Goal: Complete application form

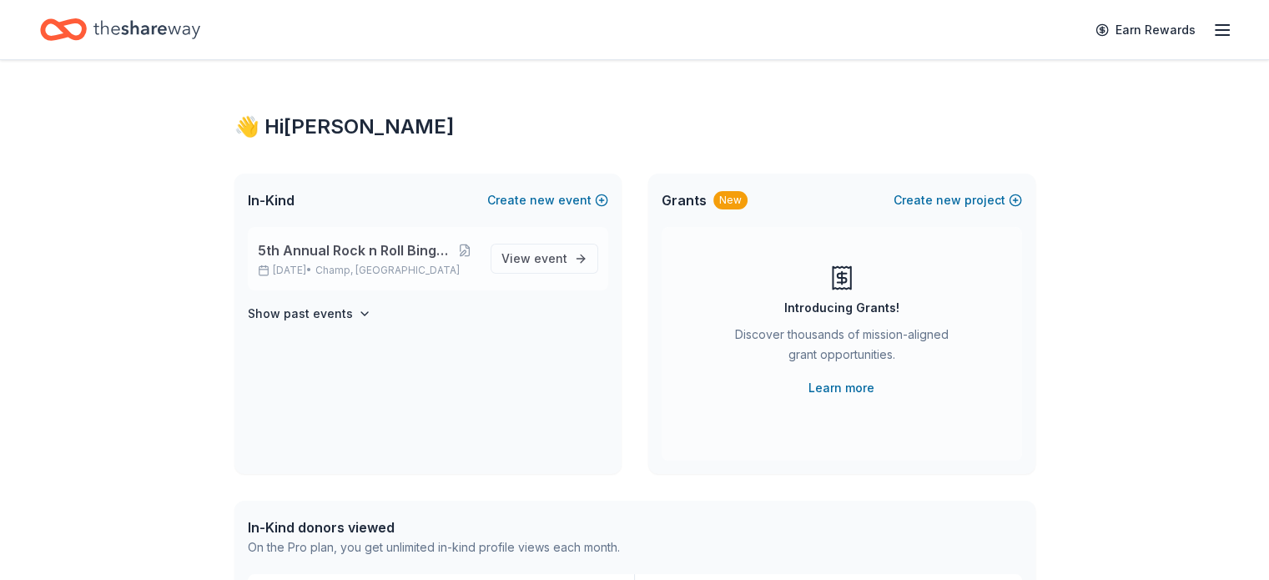
click at [415, 249] on span "5th Annual Rock n Roll Bingo - MUSICALS" at bounding box center [355, 250] width 195 height 20
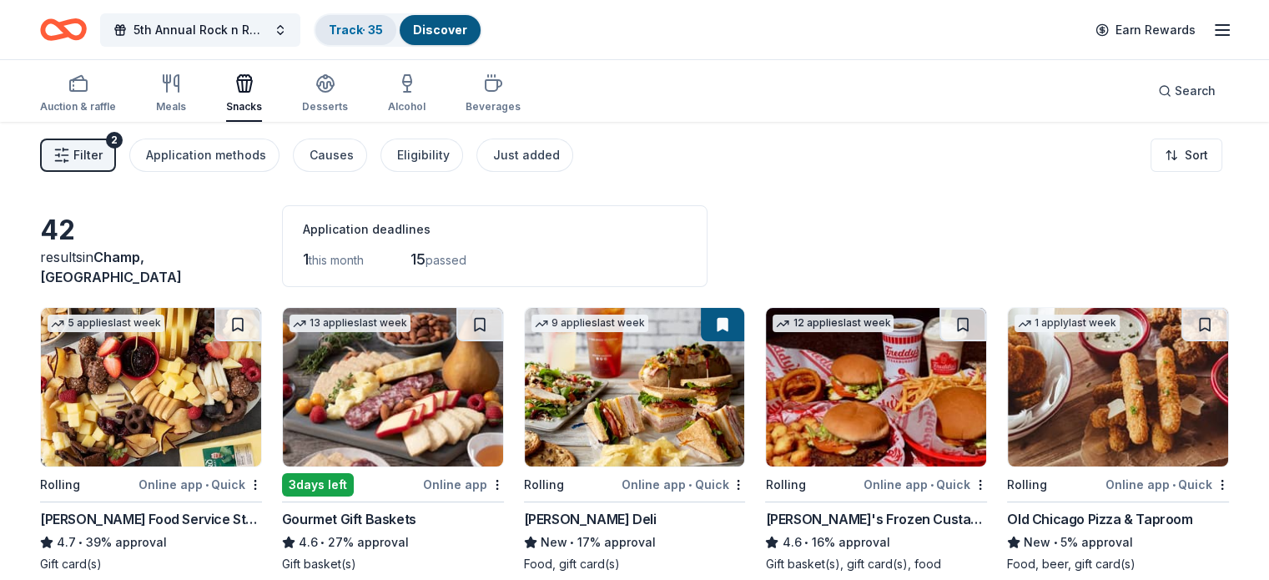
click at [383, 32] on link "Track · 35" at bounding box center [356, 30] width 54 height 14
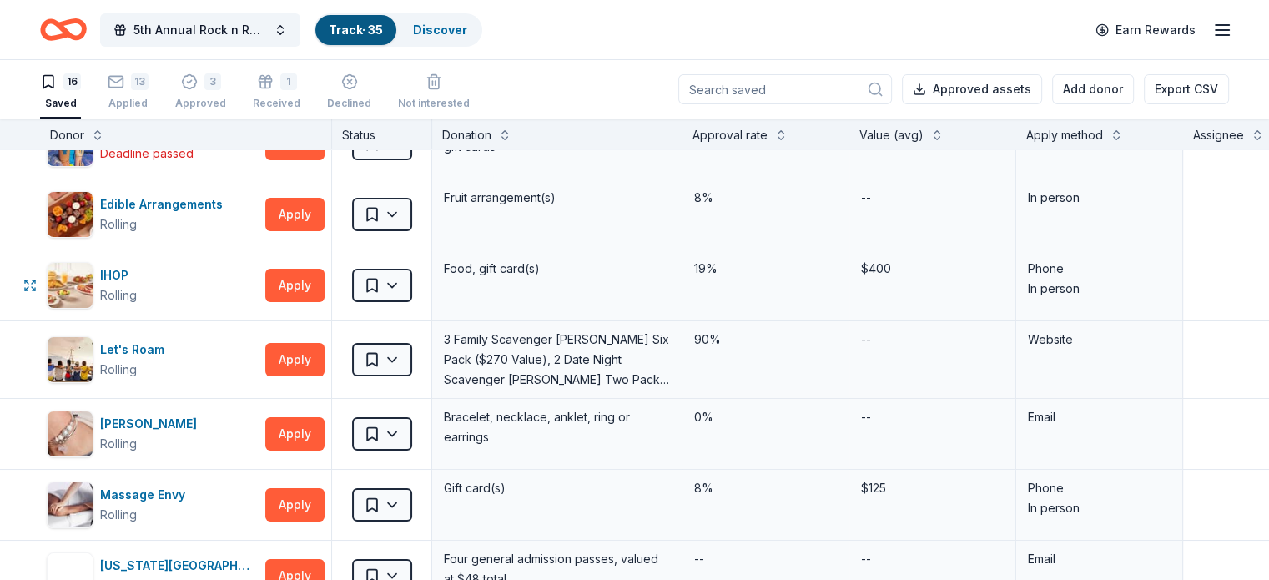
scroll to position [83, 0]
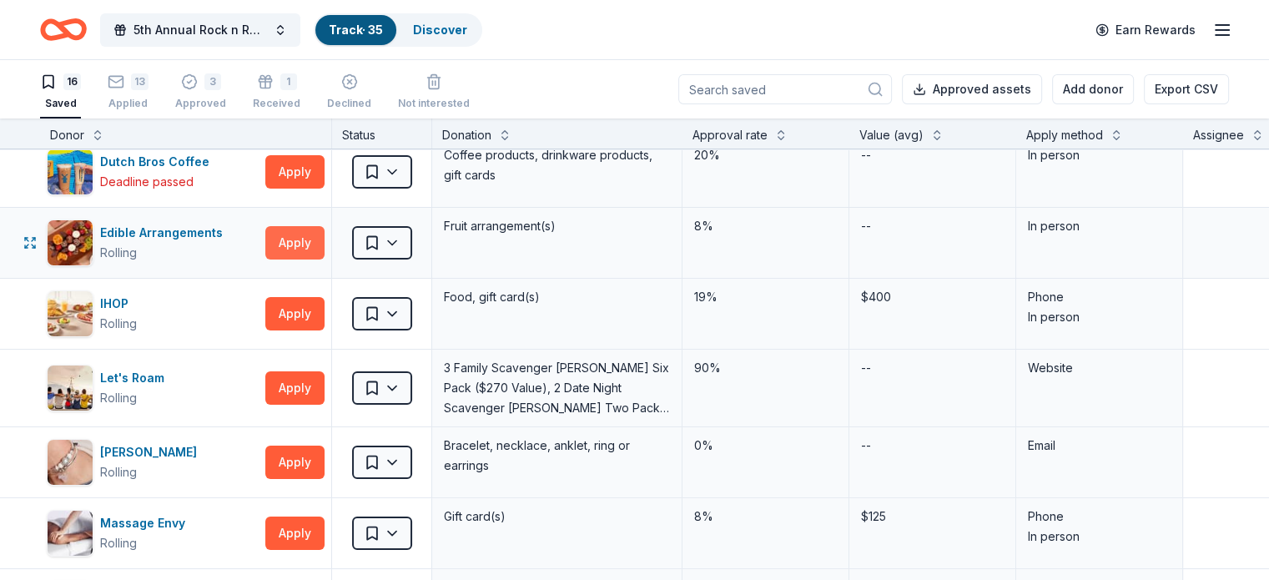
click at [300, 244] on button "Apply" at bounding box center [294, 242] width 59 height 33
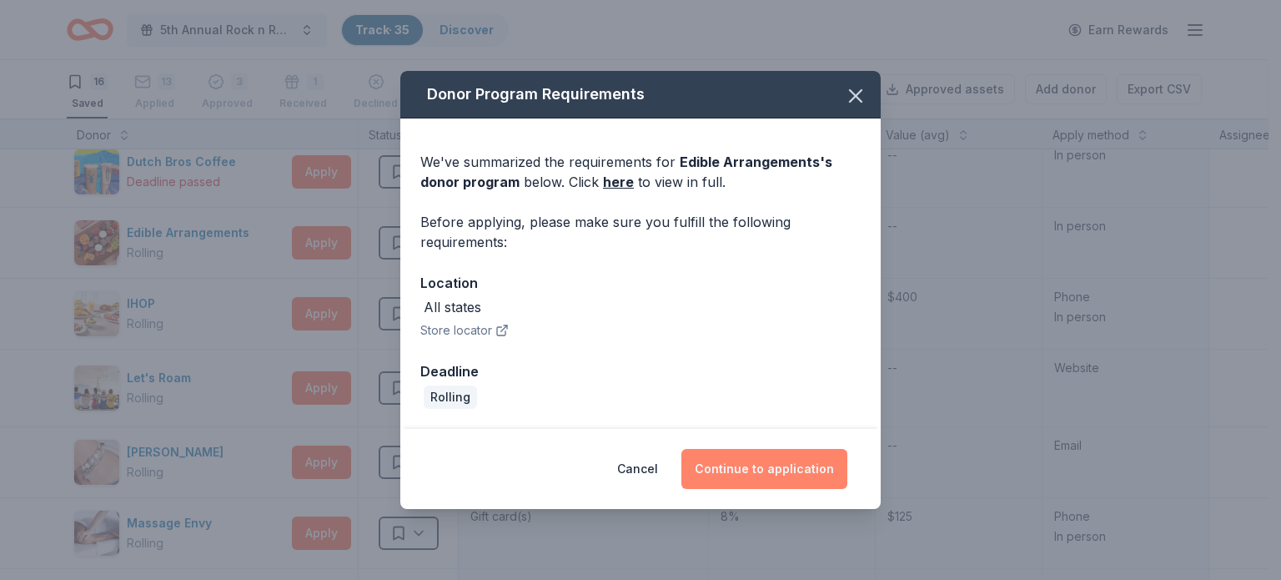
click at [767, 476] on button "Continue to application" at bounding box center [765, 469] width 166 height 40
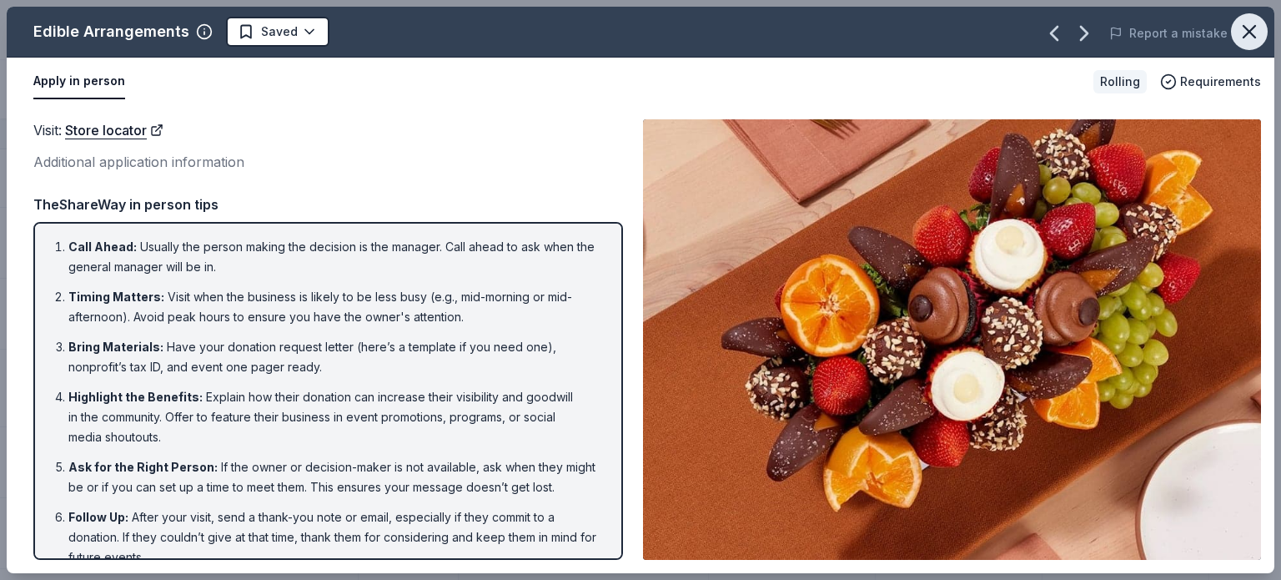
click at [1245, 36] on icon "button" at bounding box center [1250, 32] width 12 height 12
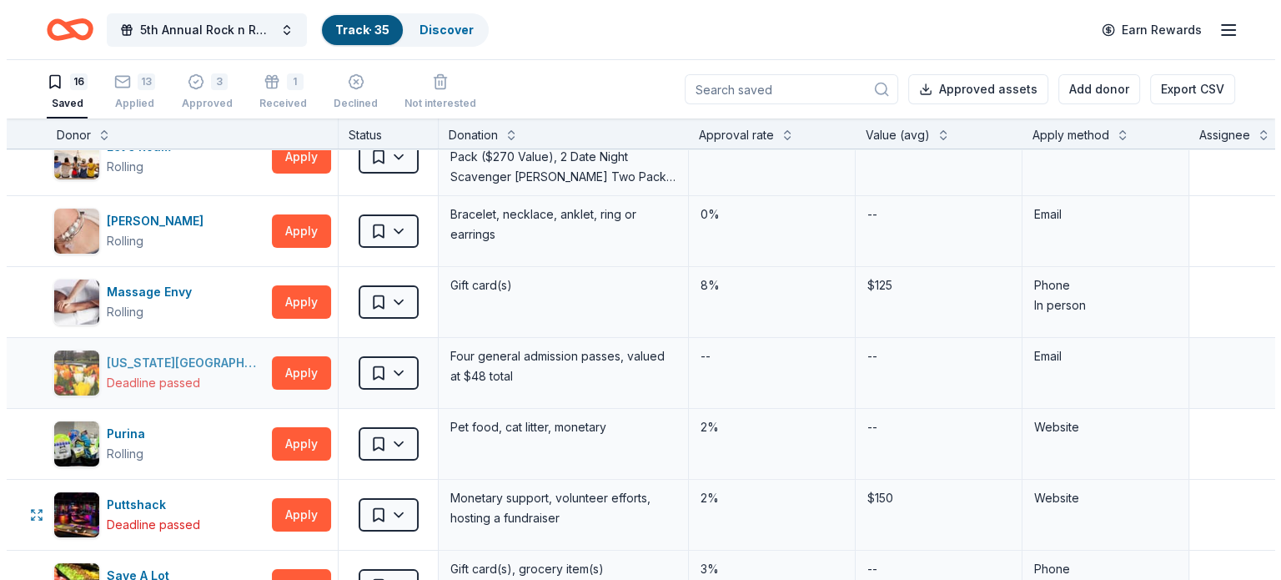
scroll to position [334, 0]
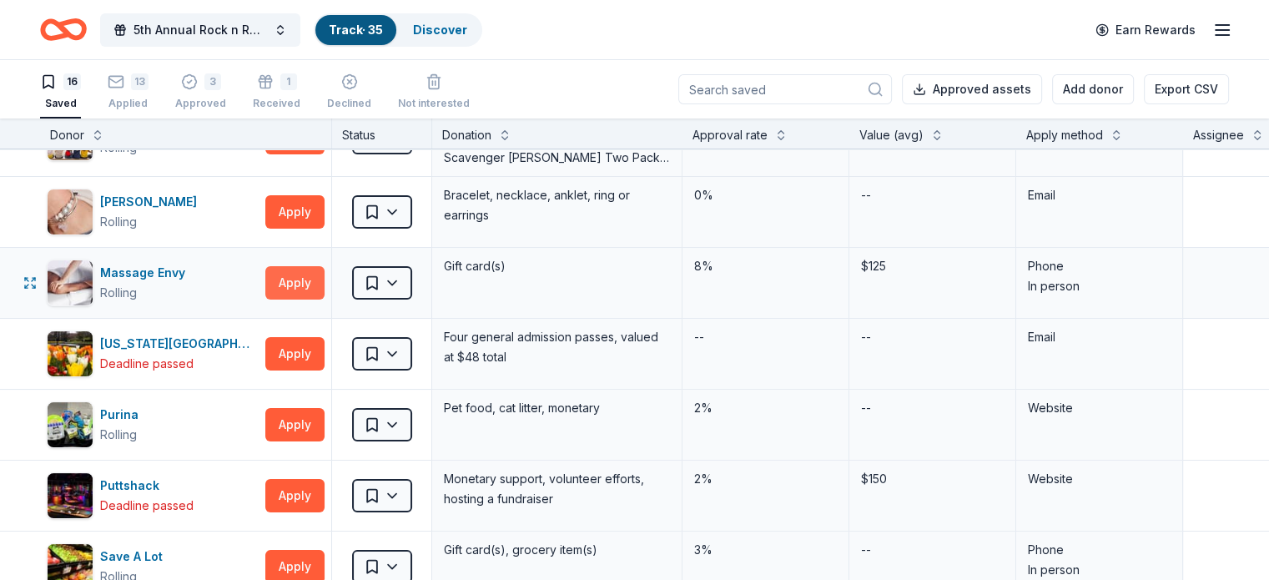
click at [325, 277] on button "Apply" at bounding box center [294, 282] width 59 height 33
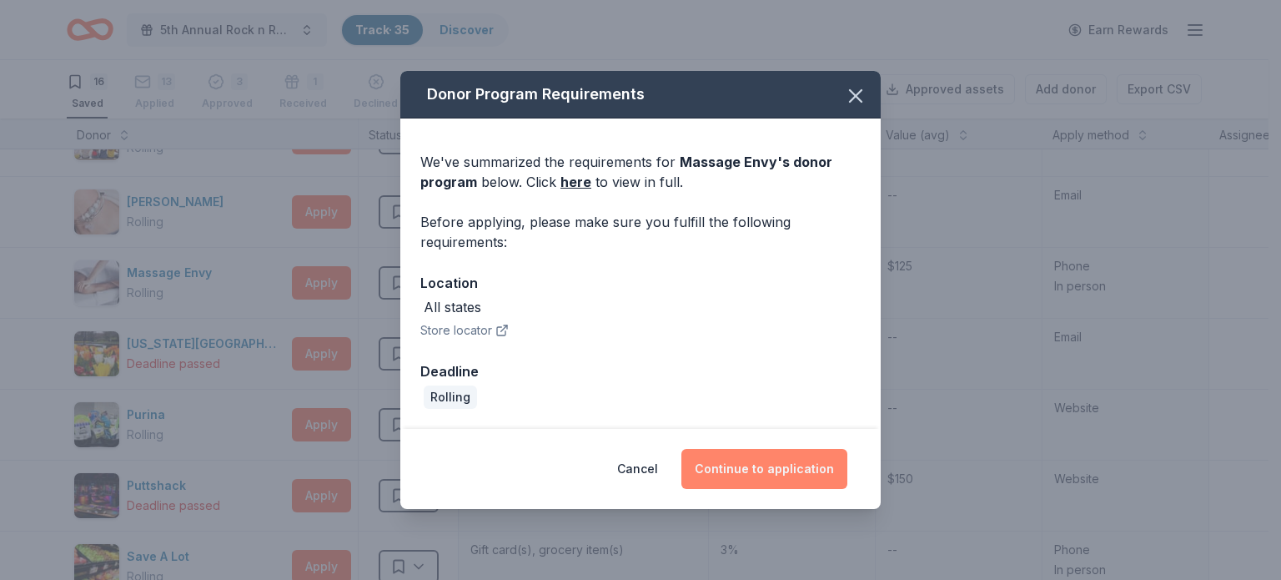
click at [778, 463] on button "Continue to application" at bounding box center [765, 469] width 166 height 40
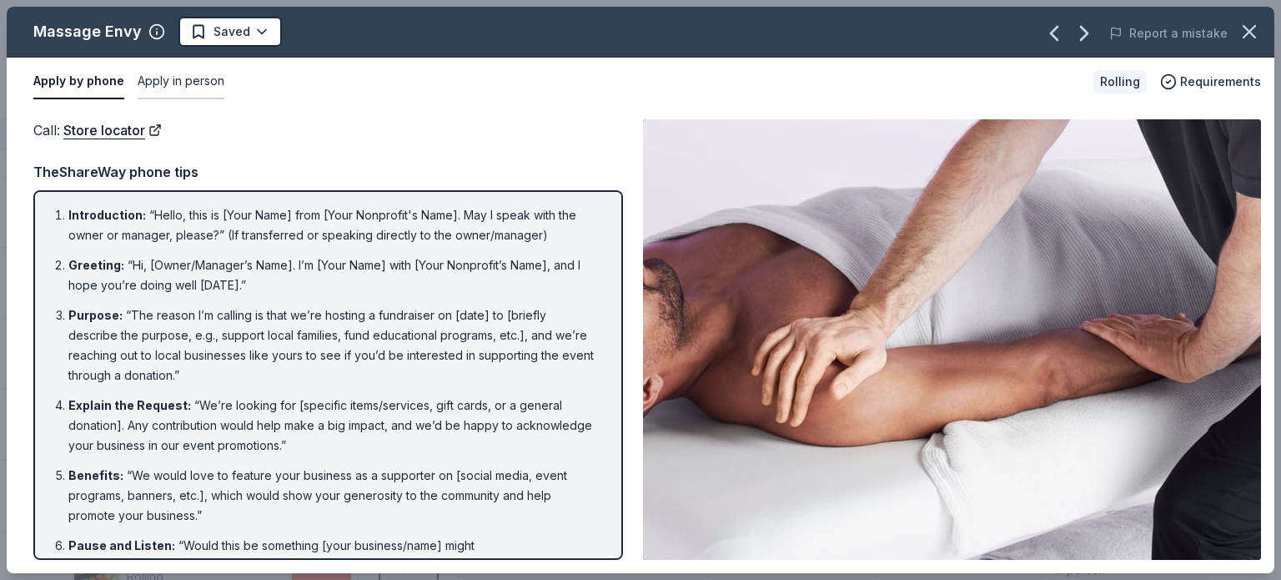
click at [170, 78] on button "Apply in person" at bounding box center [181, 81] width 87 height 35
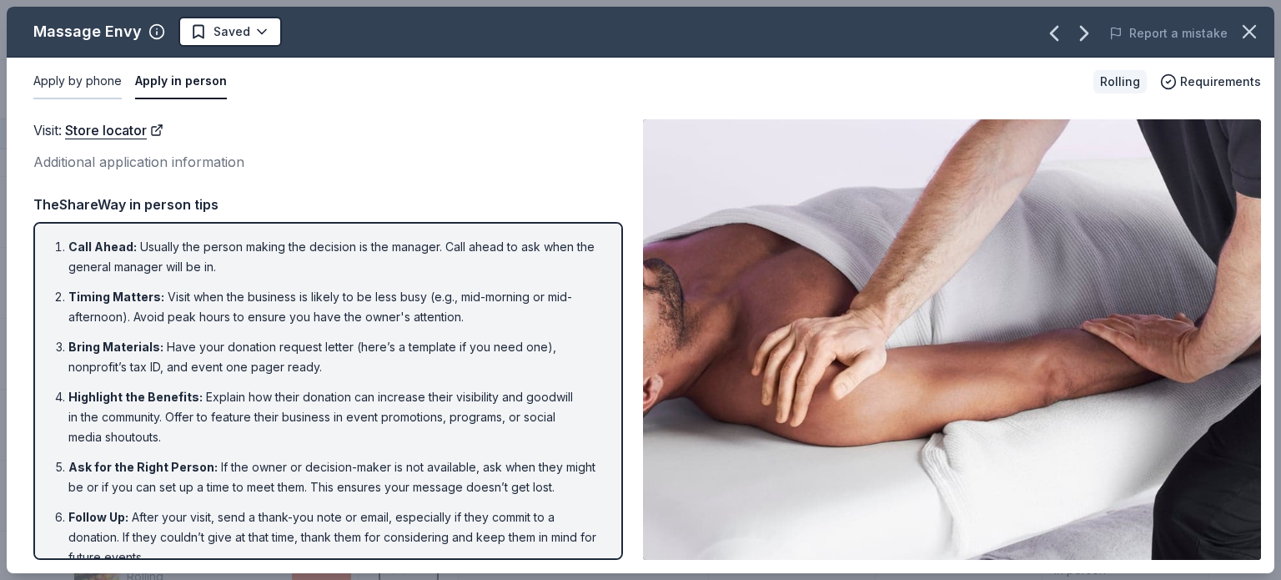
click at [110, 83] on button "Apply by phone" at bounding box center [77, 81] width 88 height 35
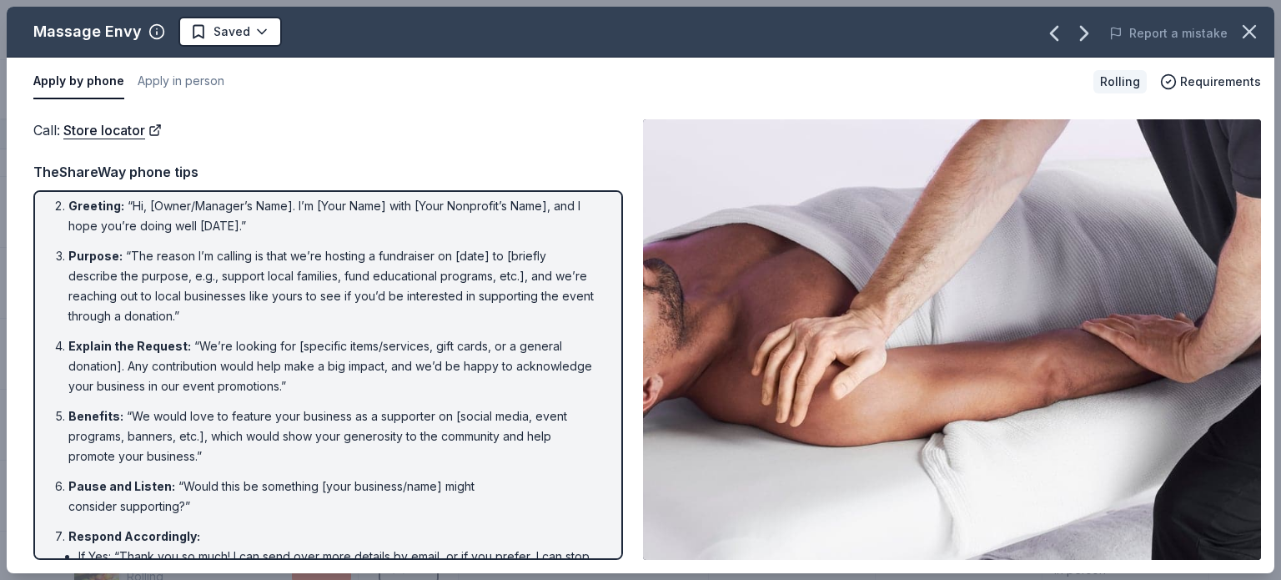
scroll to position [0, 0]
